Goal: Navigation & Orientation: Find specific page/section

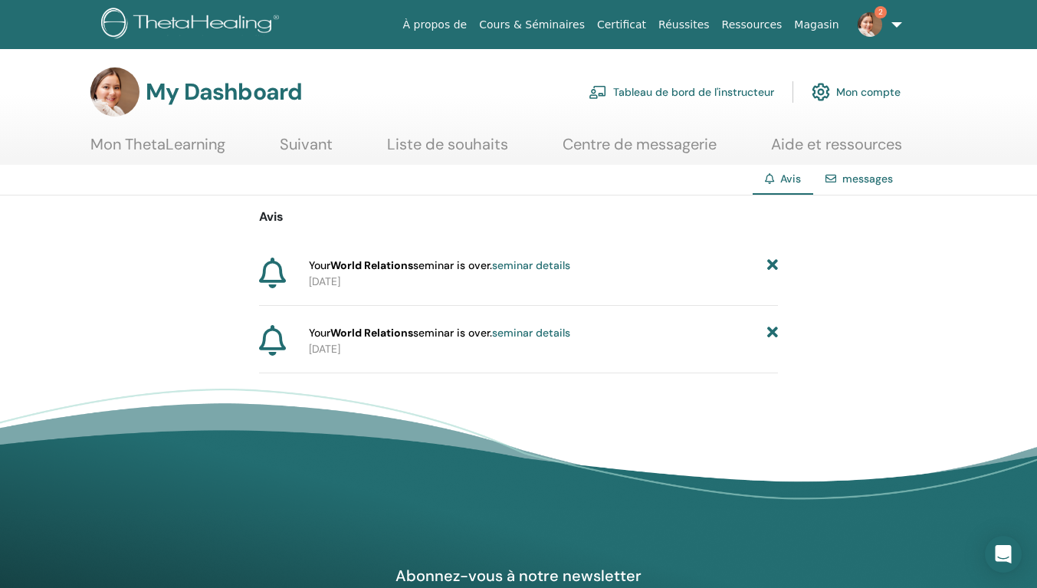
click at [773, 264] on icon at bounding box center [772, 265] width 11 height 16
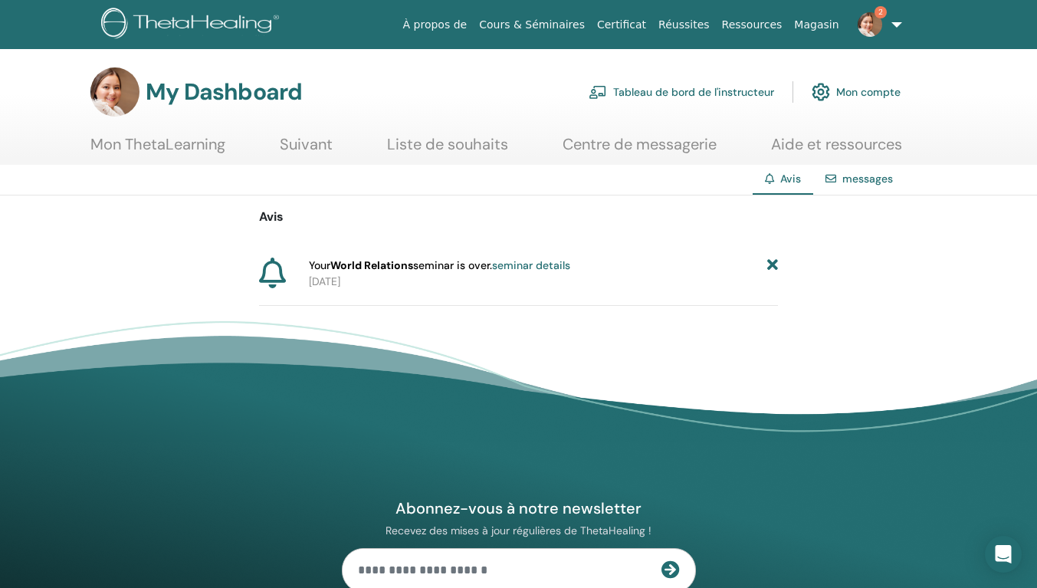
click at [773, 269] on icon at bounding box center [772, 265] width 11 height 16
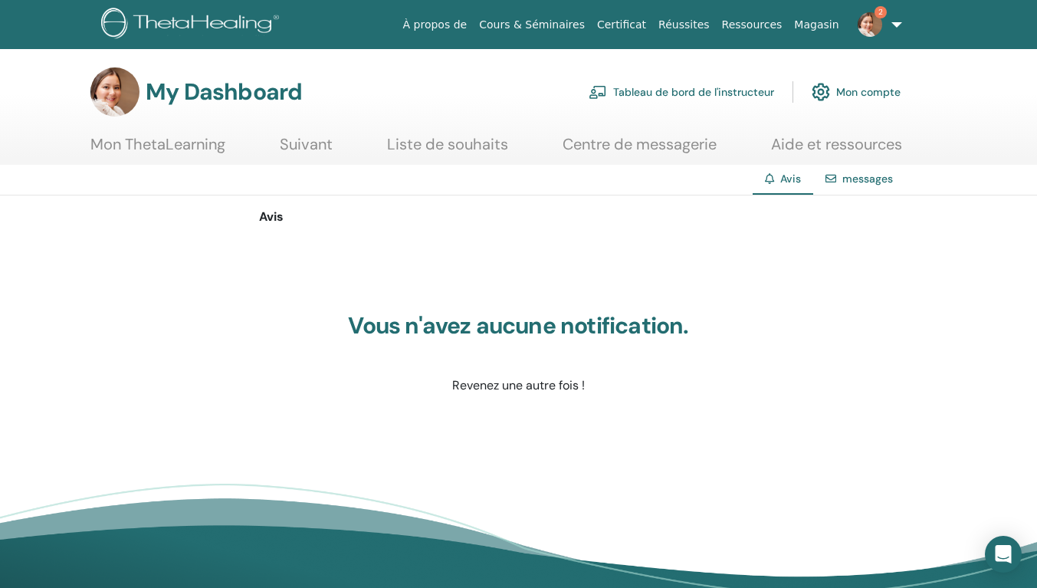
click at [873, 23] on img at bounding box center [869, 24] width 25 height 25
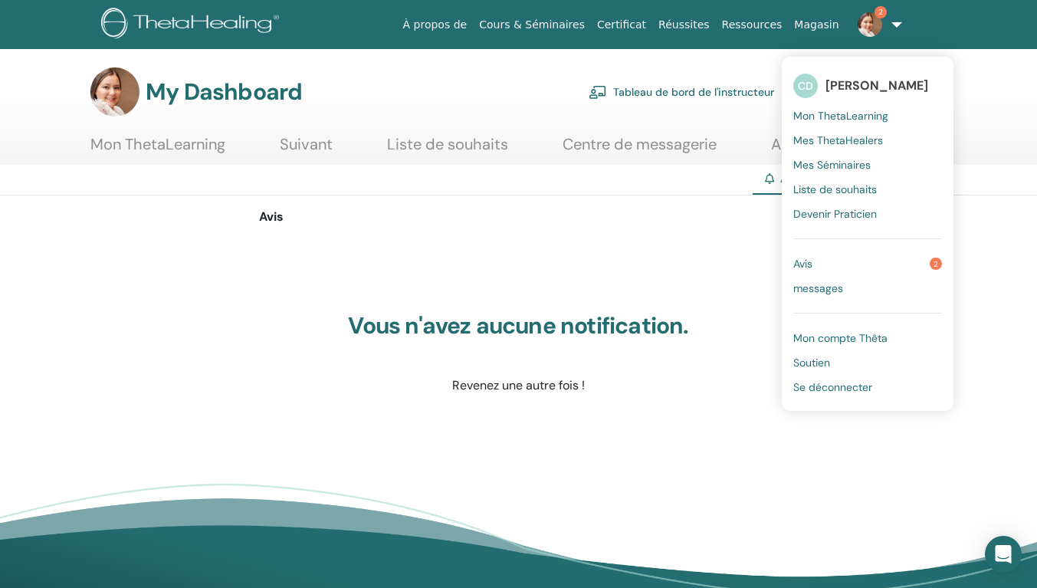
click at [808, 264] on span "Avis" at bounding box center [802, 264] width 19 height 14
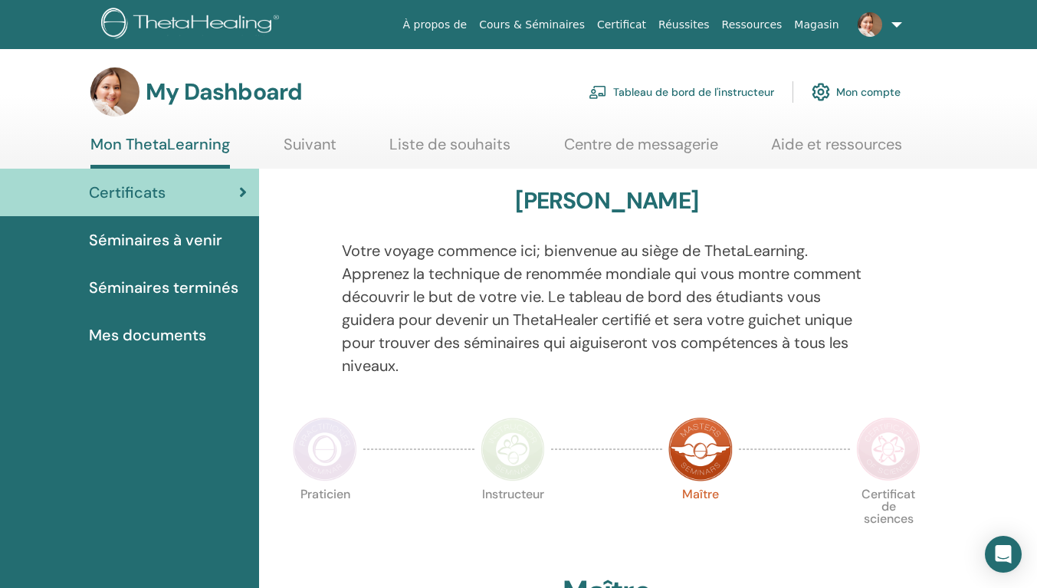
click at [177, 289] on span "Séminaires terminés" at bounding box center [163, 287] width 149 height 23
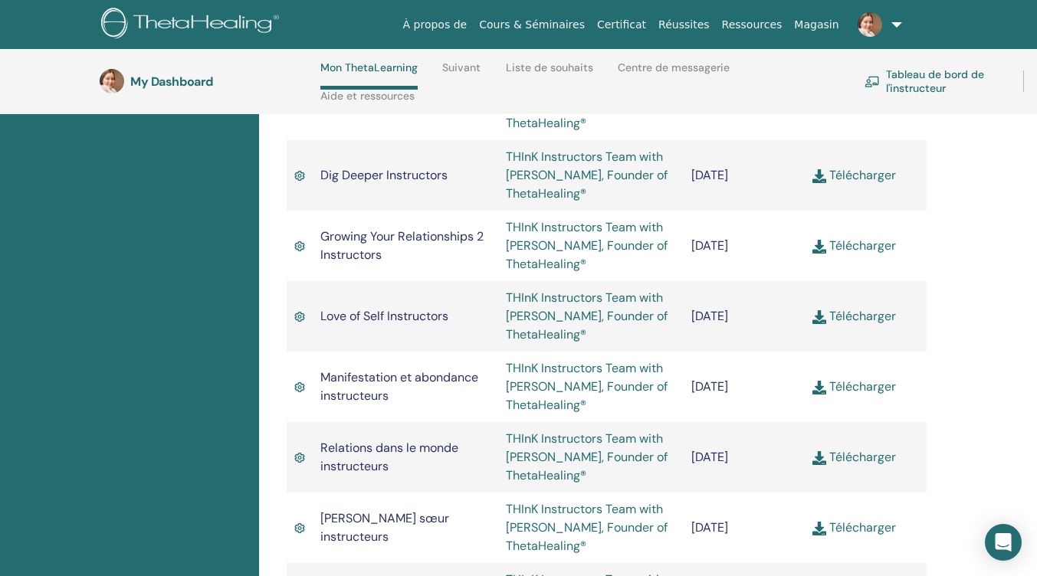
scroll to position [1443, 0]
